Goal: Communication & Community: Answer question/provide support

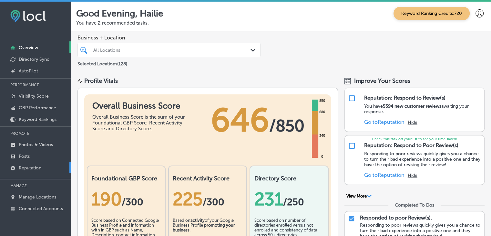
click at [56, 163] on link "Reputation" at bounding box center [35, 167] width 71 height 12
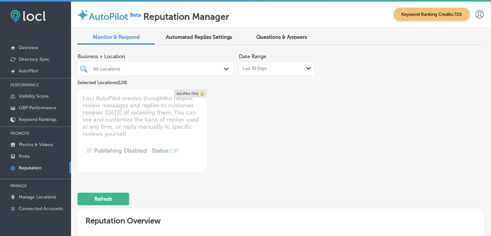
click at [294, 72] on div "Last 30 Days Path Created with Sketch." at bounding box center [277, 68] width 76 height 14
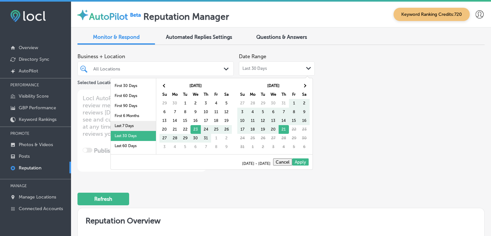
click at [122, 123] on li "Last 7 Days" at bounding box center [133, 126] width 45 height 10
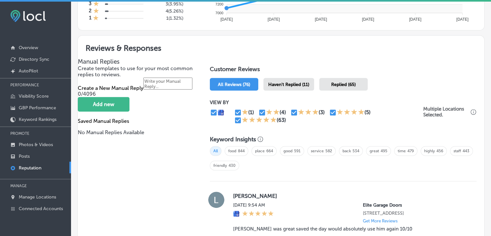
scroll to position [324, 0]
click at [285, 82] on span "Haven't Replied (11)" at bounding box center [288, 84] width 41 height 5
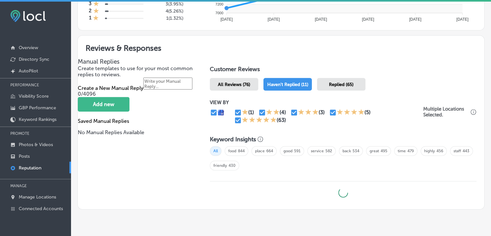
type textarea "x"
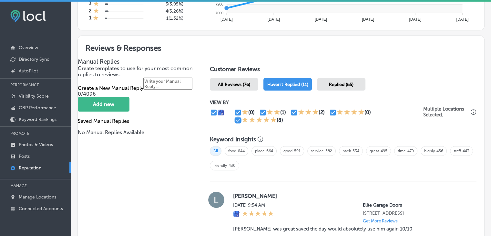
click at [240, 118] on input "checkbox" at bounding box center [238, 120] width 8 height 8
checkbox input "false"
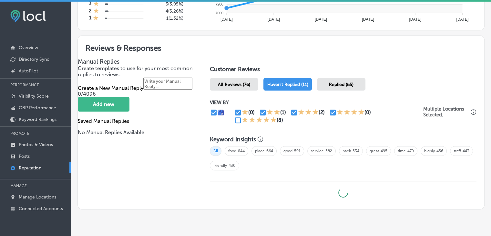
type textarea "x"
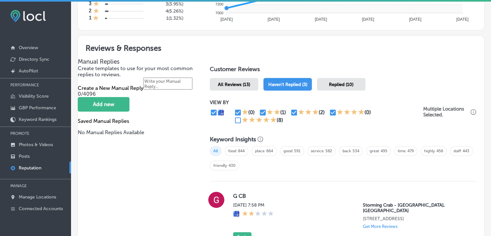
click at [329, 111] on input "checkbox" at bounding box center [333, 112] width 8 height 8
checkbox input "false"
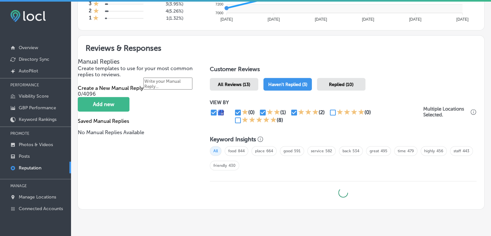
type textarea "x"
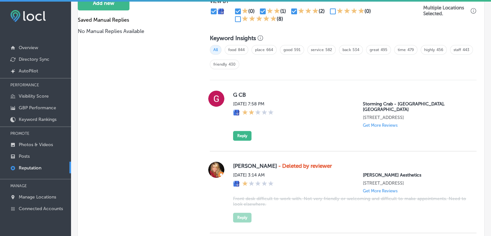
scroll to position [407, 0]
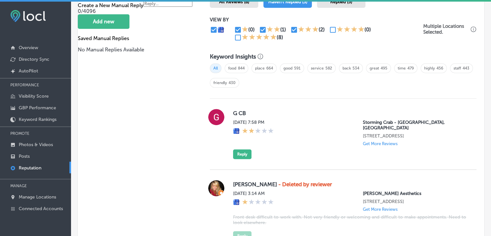
click at [262, 26] on input "checkbox" at bounding box center [263, 30] width 8 height 8
checkbox input "false"
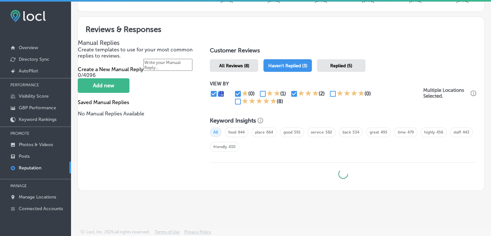
scroll to position [342, 0]
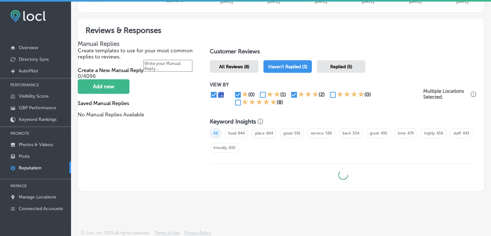
type textarea "x"
click at [294, 95] on input "checkbox" at bounding box center [294, 95] width 8 height 8
checkbox input "false"
type textarea "x"
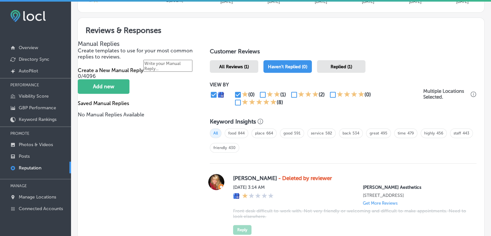
click at [240, 105] on input "checkbox" at bounding box center [238, 102] width 8 height 8
checkbox input "true"
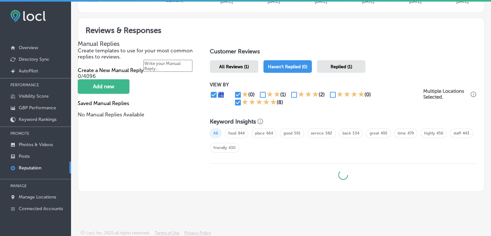
type textarea "x"
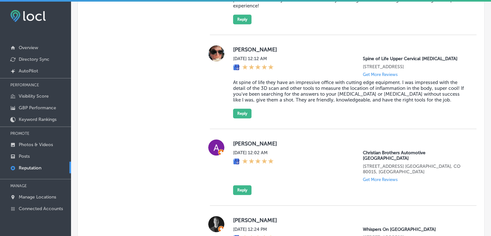
scroll to position [712, 0]
drag, startPoint x: 357, startPoint y: 60, endPoint x: 382, endPoint y: 58, distance: 25.6
click at [382, 58] on div "[DATE] 12:12 AM Spine of Life Upper Cervical [MEDICAL_DATA] [STREET_ADDRESS] Ge…" at bounding box center [349, 66] width 233 height 21
copy p "Spine of Life"
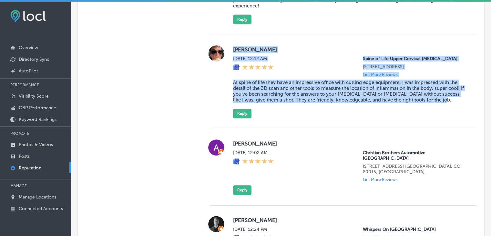
drag, startPoint x: 231, startPoint y: 49, endPoint x: 440, endPoint y: 98, distance: 214.9
click at [440, 98] on div "[PERSON_NAME][DATE] 12:12 AM Spine of Life Upper Cervical [MEDICAL_DATA] [STREE…" at bounding box center [349, 81] width 233 height 73
copy div "[PERSON_NAME][DATE] 12:12 AM Spine of Life Upper Cervical [MEDICAL_DATA] [STREE…"
click at [461, 56] on div "[PERSON_NAME][DATE] 12:12 AM Spine of Life Upper Cervical [MEDICAL_DATA] [STREE…" at bounding box center [343, 81] width 267 height 73
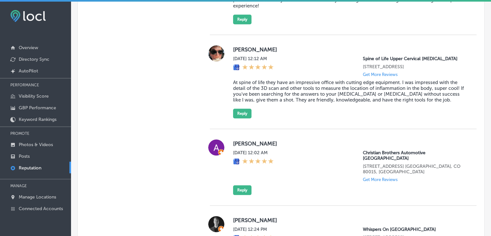
click at [363, 62] on div "Spine of Life Upper Cervical [MEDICAL_DATA] [STREET_ADDRESS] Get More Reviews" at bounding box center [414, 66] width 103 height 21
drag, startPoint x: 359, startPoint y: 62, endPoint x: 445, endPoint y: 57, distance: 86.0
click at [445, 57] on div "Spine of Life Upper Cervical [MEDICAL_DATA] [STREET_ADDRESS] Get More Reviews" at bounding box center [414, 66] width 103 height 21
copy p "Spine of Life Upper Cervical [MEDICAL_DATA]"
click at [241, 121] on div "[PERSON_NAME][DATE] 12:12 AM Spine of Life Upper Cervical [MEDICAL_DATA] [STREE…" at bounding box center [343, 82] width 267 height 94
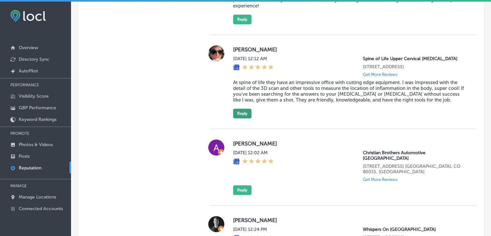
click at [247, 116] on button "Reply" at bounding box center [242, 113] width 18 height 10
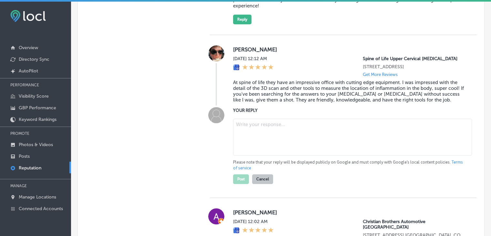
click at [249, 131] on textarea at bounding box center [352, 136] width 239 height 37
paste textarea "We’re thrilled to hear that you were impressed with our office and cutting-edge…"
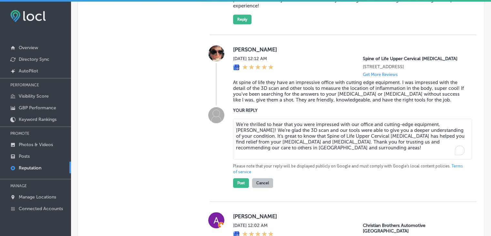
type textarea "We’re thrilled to hear that you were impressed with our office and cutting-edge…"
type textarea "x"
type textarea "We’re thrilled to hear that you were impressed with our office and cutting-edge…"
click at [238, 183] on button "Post" at bounding box center [241, 183] width 16 height 10
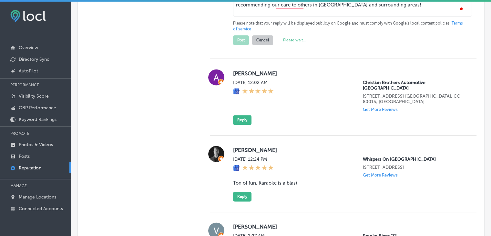
type textarea "x"
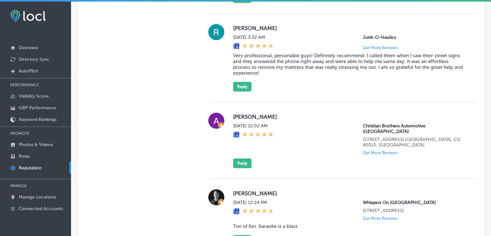
scroll to position [645, 0]
click at [241, 158] on button "Reply" at bounding box center [242, 163] width 18 height 10
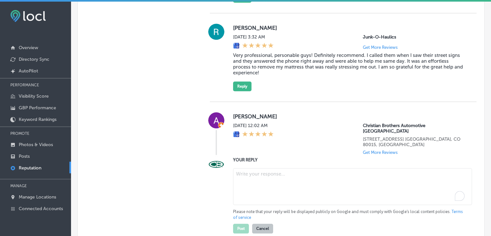
click at [263, 174] on textarea "To enrich screen reader interactions, please activate Accessibility in Grammarl…" at bounding box center [352, 186] width 239 height 37
paste textarea "ChatGPT said: We’re so glad to see your 5-star rating! At Spine of Life Upper C…"
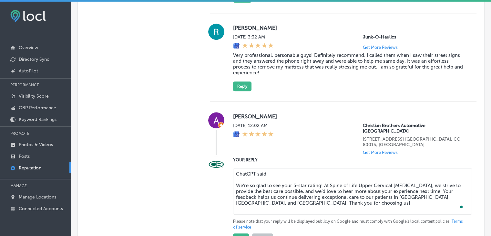
drag, startPoint x: 254, startPoint y: 170, endPoint x: 226, endPoint y: 165, distance: 28.6
click at [226, 165] on div "YOUR REPLY ChatGPT said: We’re so glad to see your 5-star rating! At Spine of L…" at bounding box center [343, 199] width 267 height 87
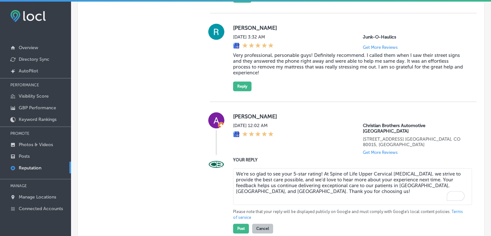
click at [254, 168] on textarea "We’re so glad to see your 5-star rating! At Spine of Life Upper Cervical [MEDIC…" at bounding box center [352, 186] width 239 height 37
paste textarea ", [PERSON_NAME]! At Spine of Life Upper Cervical [MEDICAL_DATA], we strive to p…"
drag, startPoint x: 254, startPoint y: 162, endPoint x: 318, endPoint y: 173, distance: 64.9
click at [318, 173] on textarea "We’re so glad to see your 5-star rating, [PERSON_NAME]! At Spine of Life Upper …" at bounding box center [352, 186] width 239 height 37
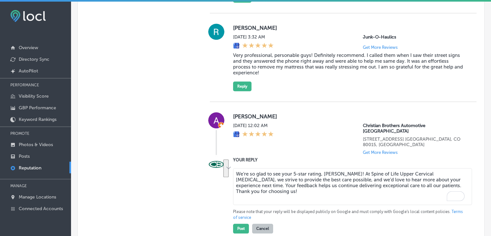
click at [318, 173] on textarea "We’re so glad to see your 5-star rating, [PERSON_NAME]! At Spine of Life Upper …" at bounding box center [352, 186] width 239 height 37
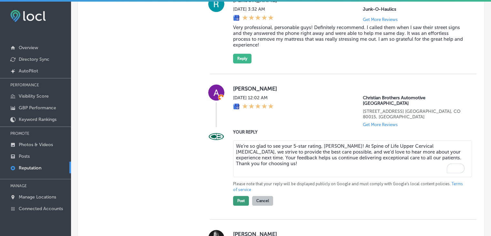
type textarea "We’re so glad to see your 5-star rating, [PERSON_NAME]! At Spine of Life Upper …"
click at [240, 196] on button "Post" at bounding box center [241, 201] width 16 height 10
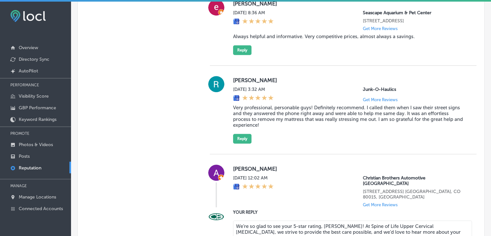
type textarea "x"
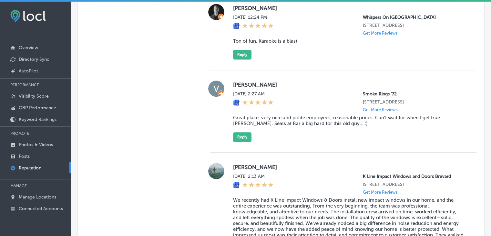
scroll to position [755, 0]
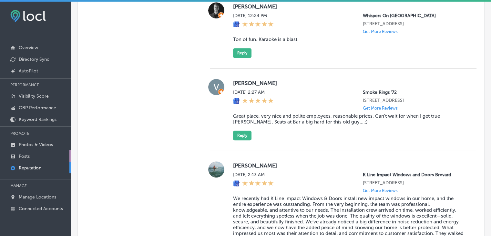
click at [26, 150] on link "Posts" at bounding box center [35, 156] width 71 height 12
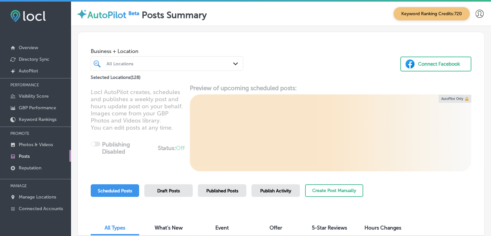
click at [292, 193] on div "Publish Activity" at bounding box center [275, 190] width 48 height 13
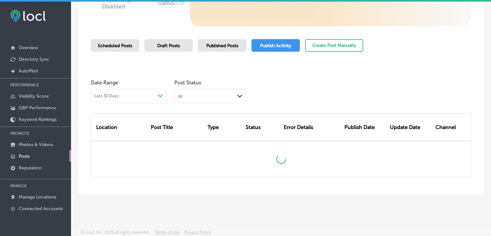
scroll to position [145, 0]
click at [207, 103] on div "All Path Created with Sketch." at bounding box center [209, 96] width 71 height 14
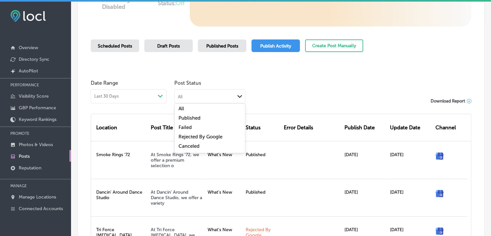
click at [210, 95] on div "All" at bounding box center [205, 96] width 60 height 6
click at [204, 129] on div "Failed" at bounding box center [210, 127] width 70 height 9
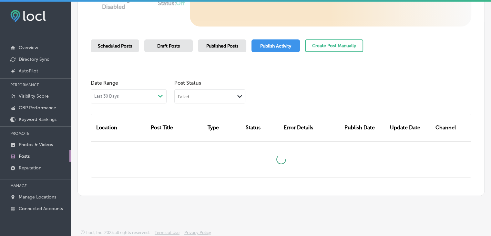
scroll to position [136, 0]
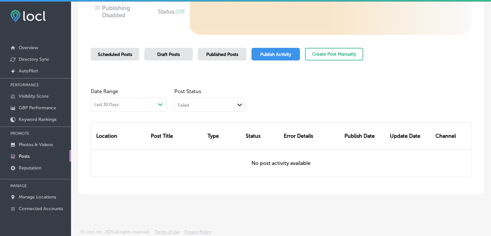
click at [203, 112] on div "Location Post Title Type Status Error Details Publish Date Update Date Channel …" at bounding box center [281, 144] width 381 height 65
click at [208, 108] on div "Failed Path Created with Sketch." at bounding box center [210, 104] width 70 height 12
click at [224, 142] on div "Rejected By Google" at bounding box center [210, 145] width 70 height 9
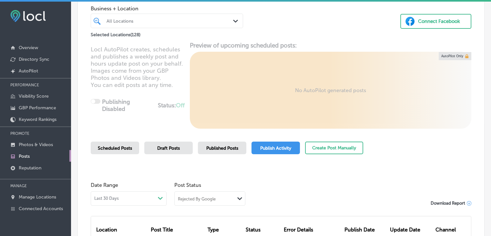
scroll to position [0, 0]
